Goal: Find specific page/section: Find specific page/section

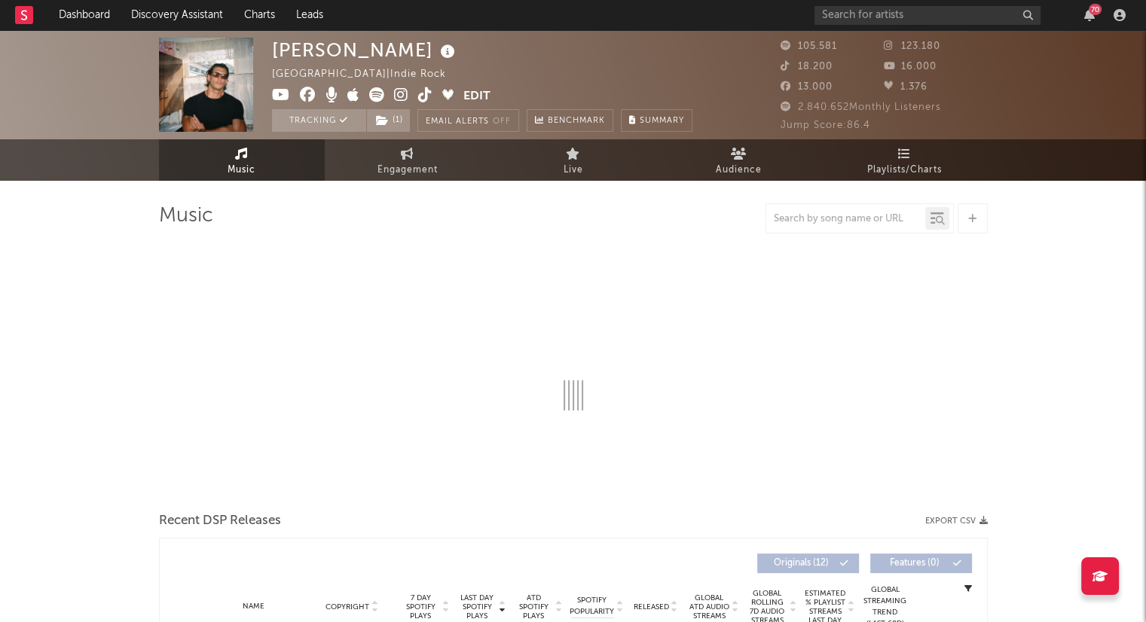
select select "6m"
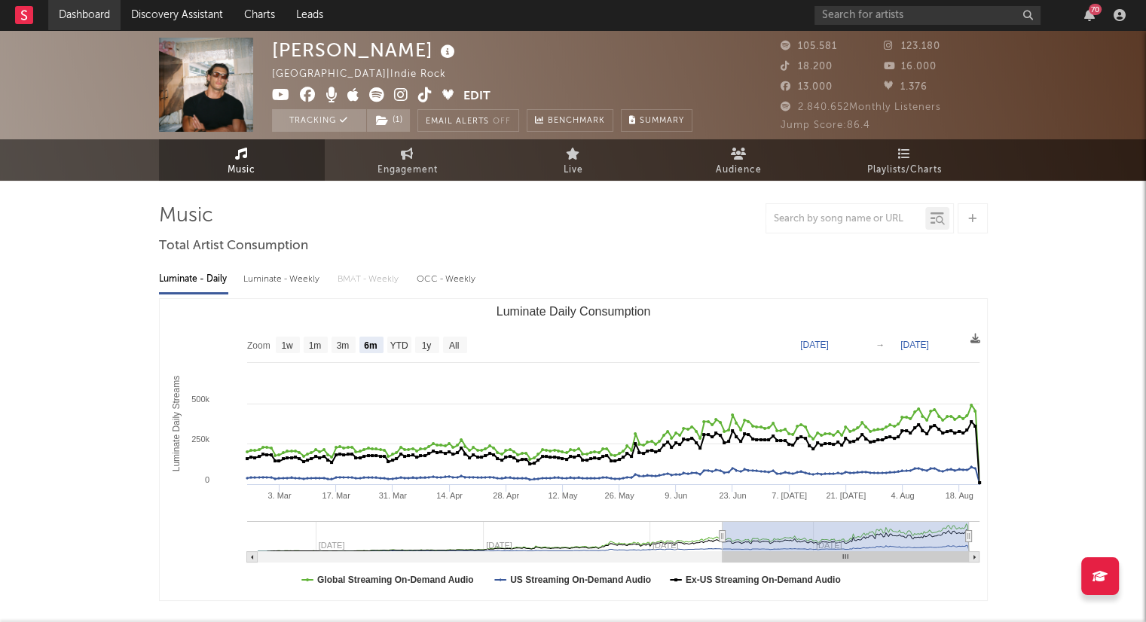
click at [69, 7] on link "Dashboard" at bounding box center [84, 15] width 72 height 30
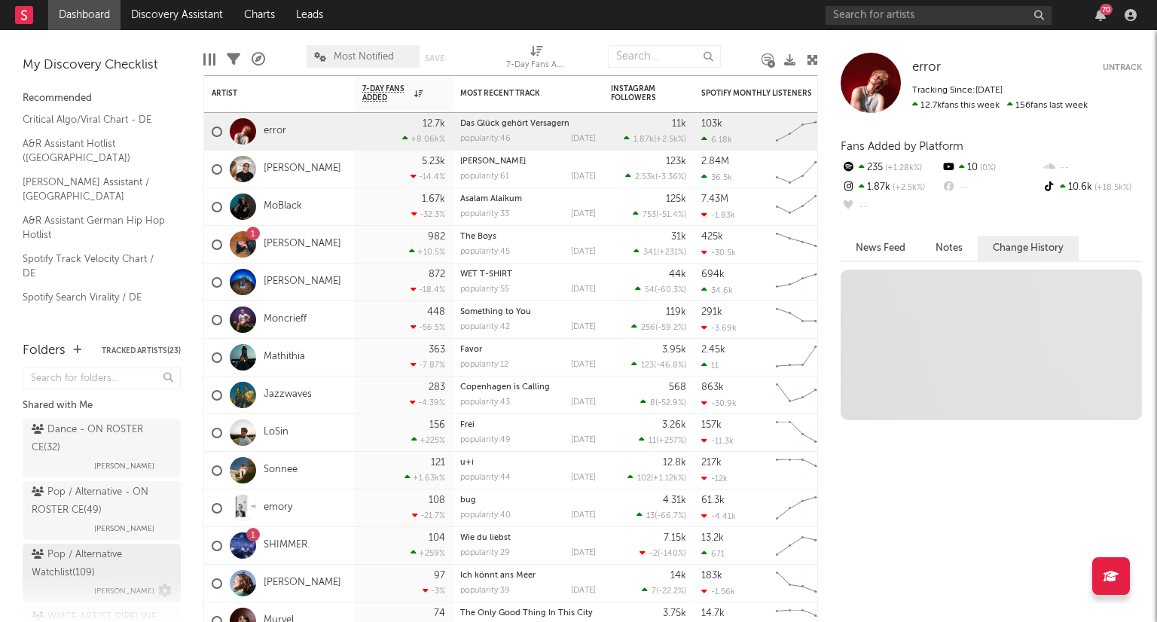
click at [136, 582] on span "[PERSON_NAME]" at bounding box center [124, 591] width 60 height 18
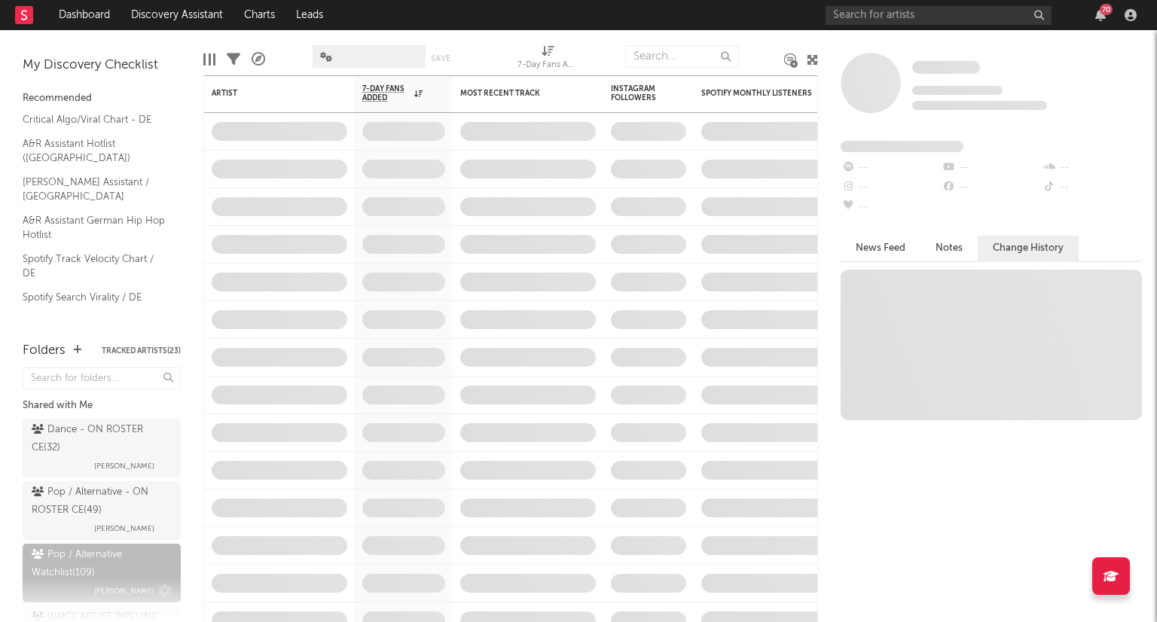
scroll to position [84, 0]
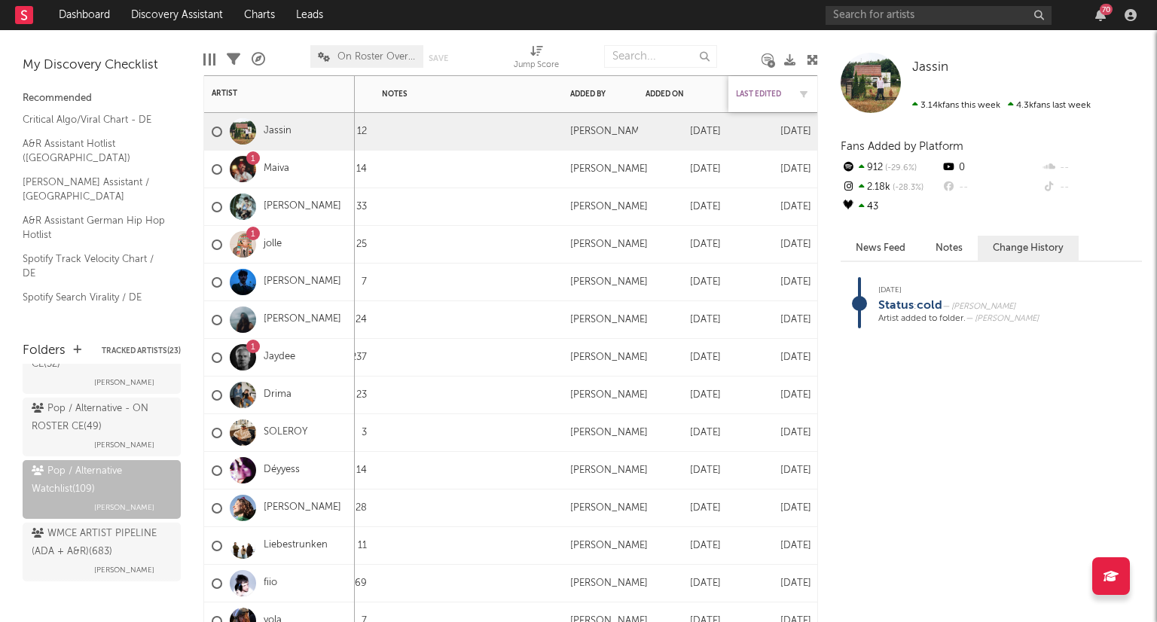
click at [760, 92] on div "Last Edited" at bounding box center [762, 94] width 53 height 9
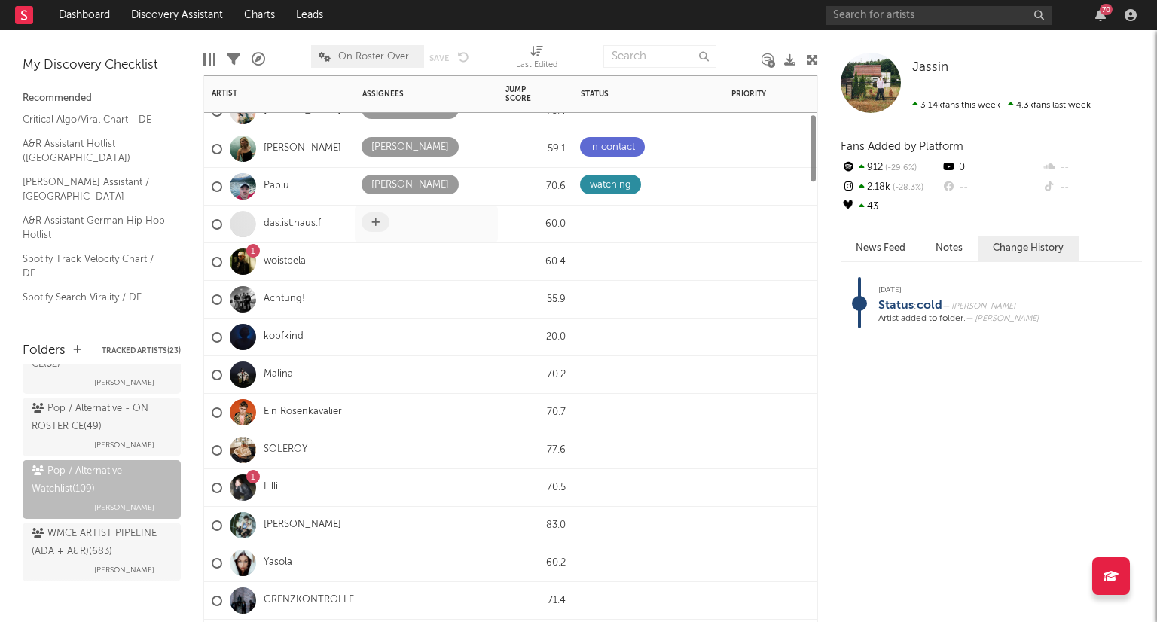
click at [369, 233] on div at bounding box center [378, 223] width 32 height 23
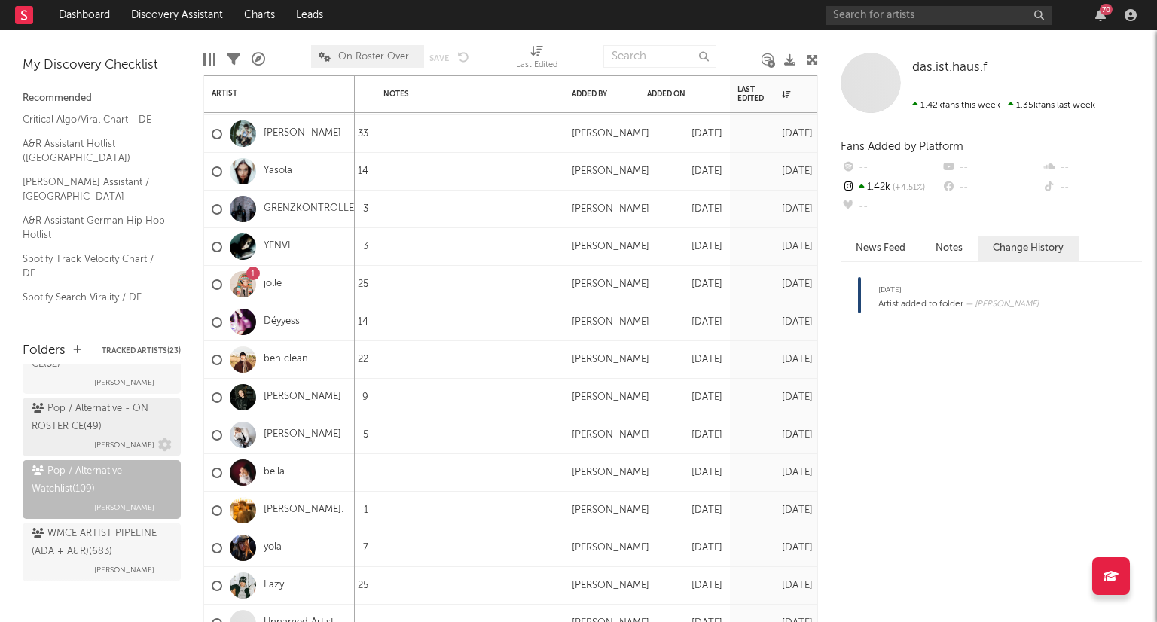
click at [118, 425] on div "Pop / Alternative - ON ROSTER CE ( 49 )" at bounding box center [100, 418] width 136 height 36
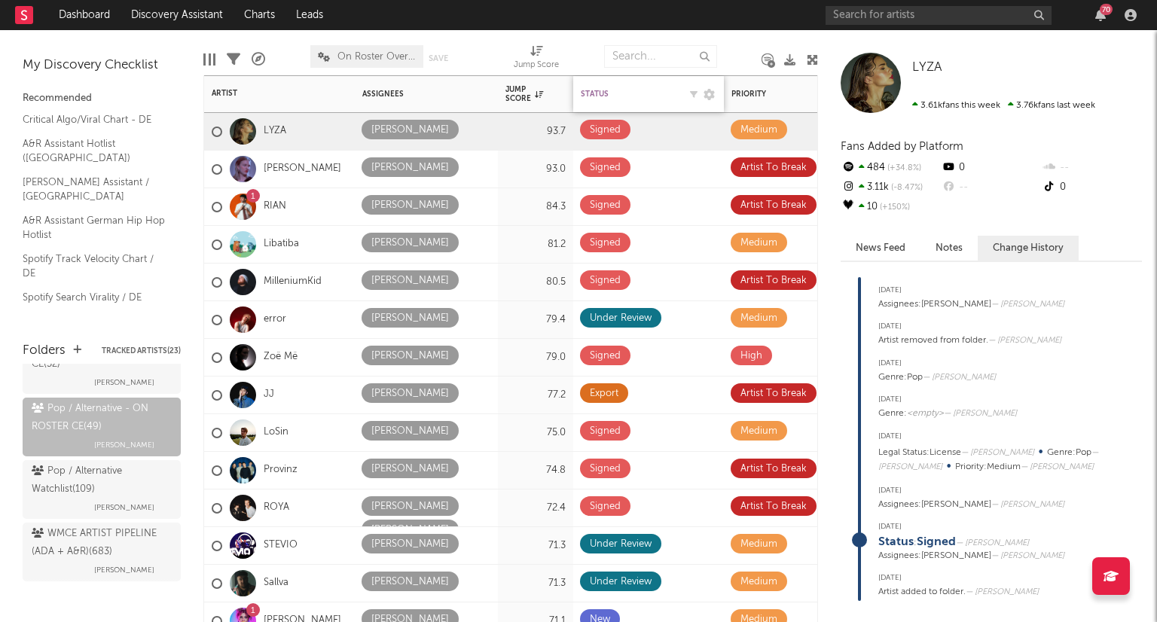
click at [609, 93] on div "Status" at bounding box center [630, 94] width 98 height 9
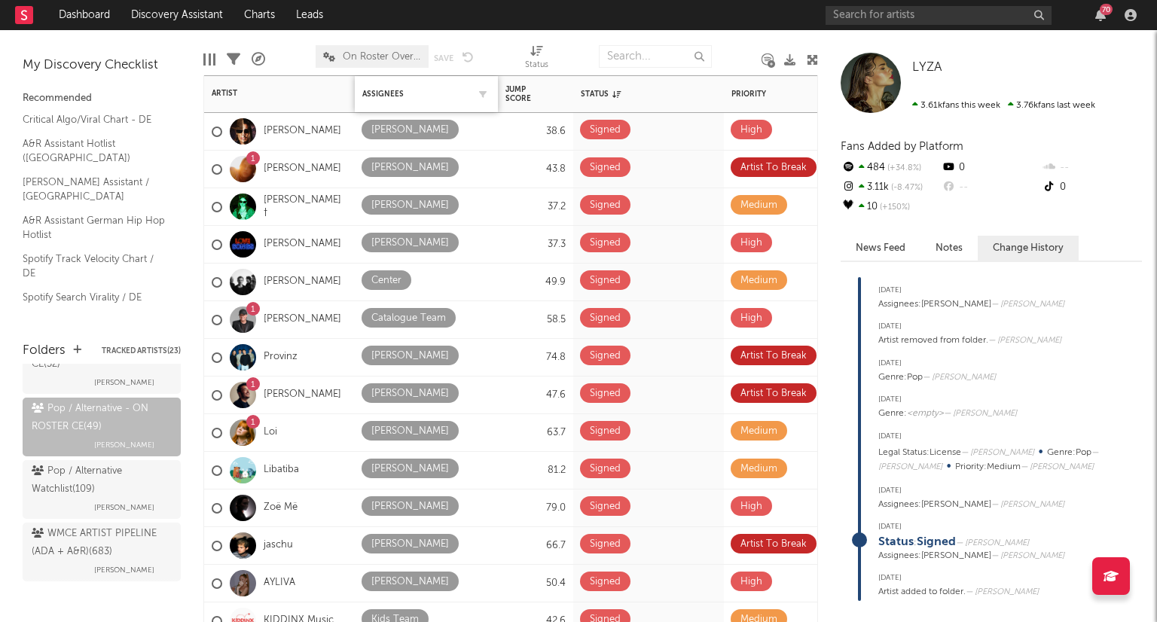
click at [377, 87] on div "Assignees" at bounding box center [426, 94] width 128 height 32
click at [392, 93] on div "Assignees" at bounding box center [414, 94] width 105 height 9
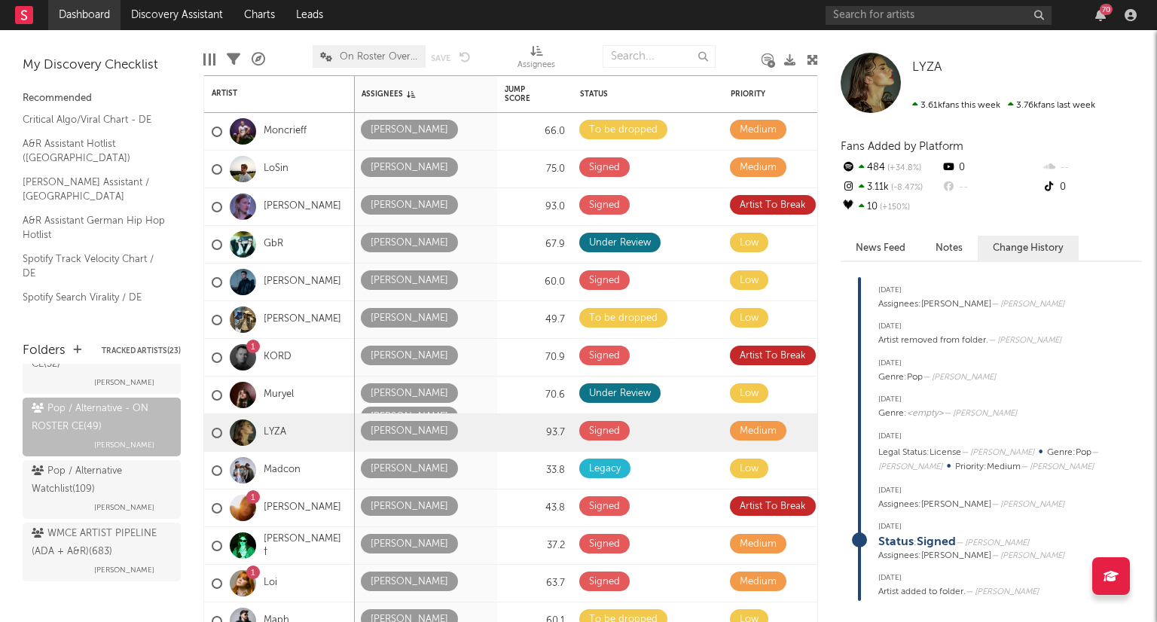
drag, startPoint x: 112, startPoint y: 11, endPoint x: 112, endPoint y: 2, distance: 9.1
click at [81, 13] on link "Dashboard" at bounding box center [84, 15] width 72 height 30
